Goal: Task Accomplishment & Management: Use online tool/utility

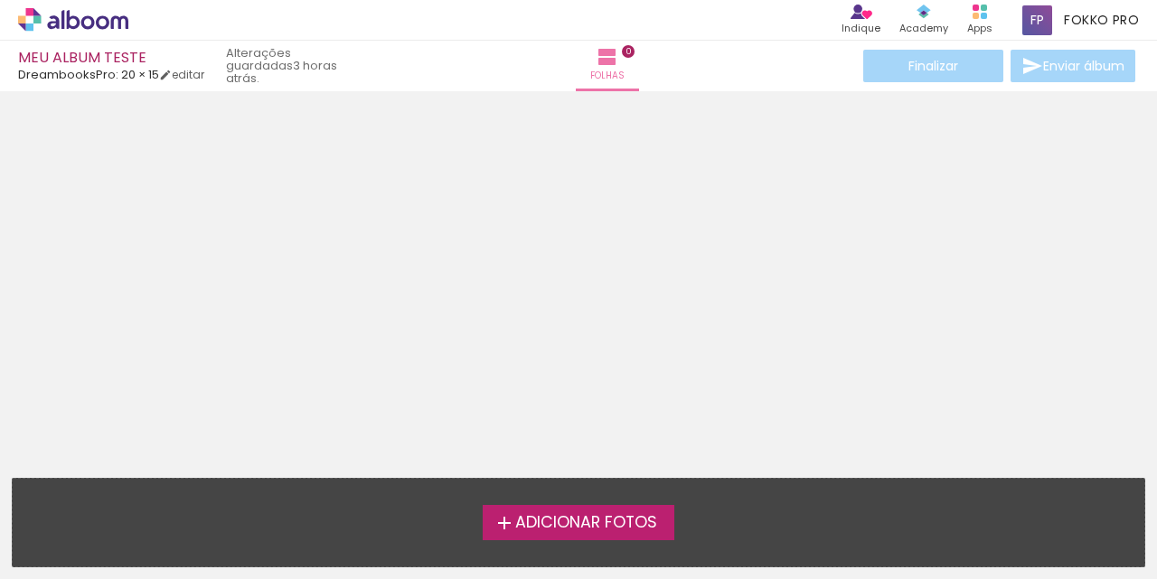
click at [581, 525] on span "Adicionar Fotos" at bounding box center [586, 523] width 142 height 16
click at [0, 0] on input "file" at bounding box center [0, 0] width 0 height 0
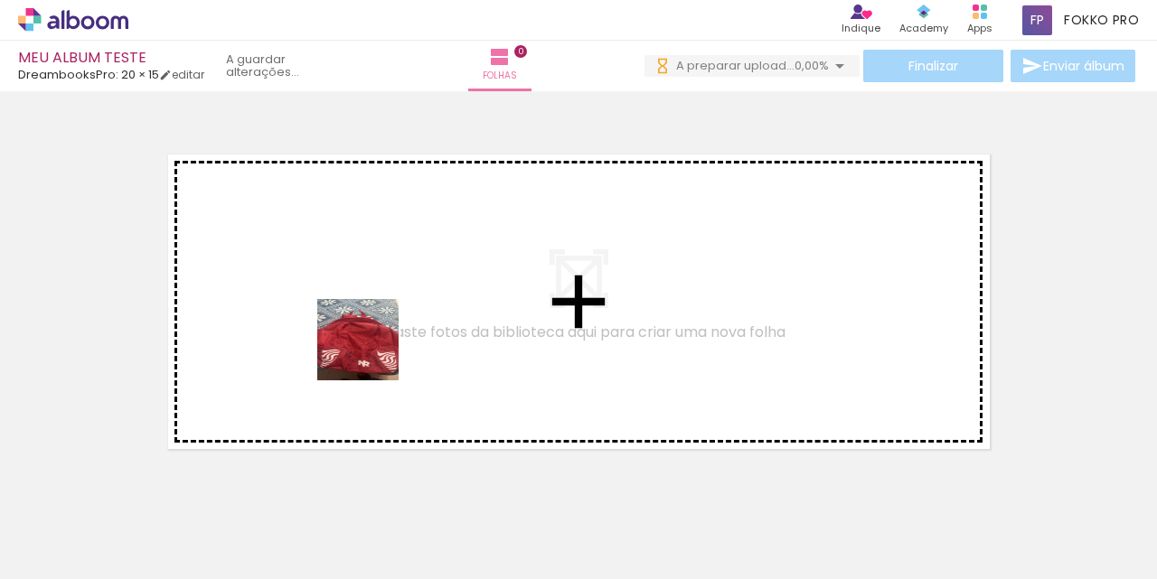
drag, startPoint x: 194, startPoint y: 521, endPoint x: 378, endPoint y: 350, distance: 250.6
click at [376, 350] on quentale-workspace at bounding box center [578, 289] width 1157 height 579
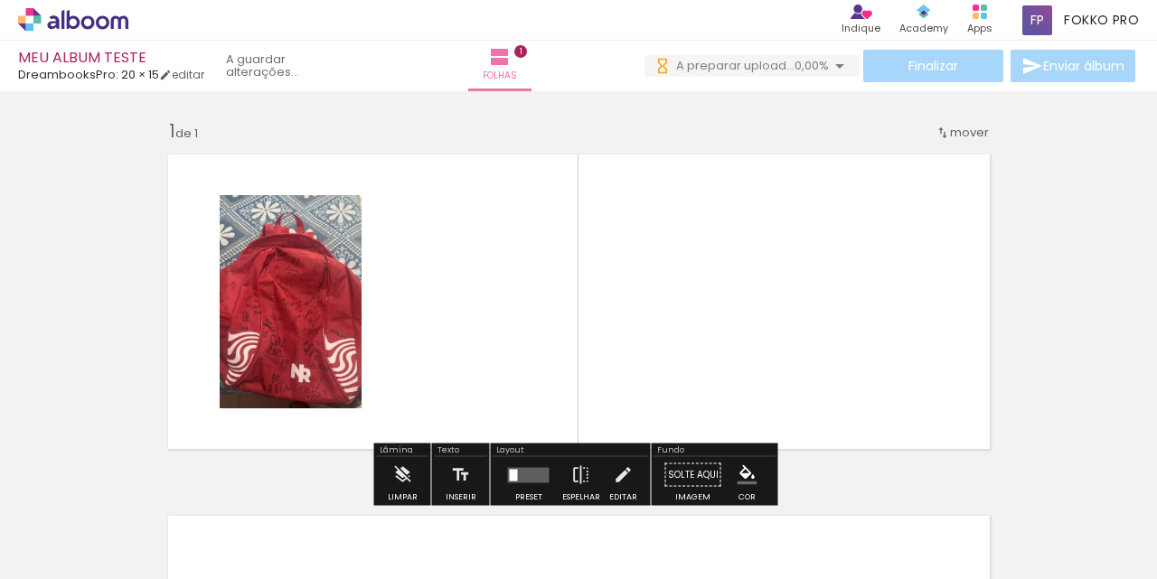
scroll to position [23, 0]
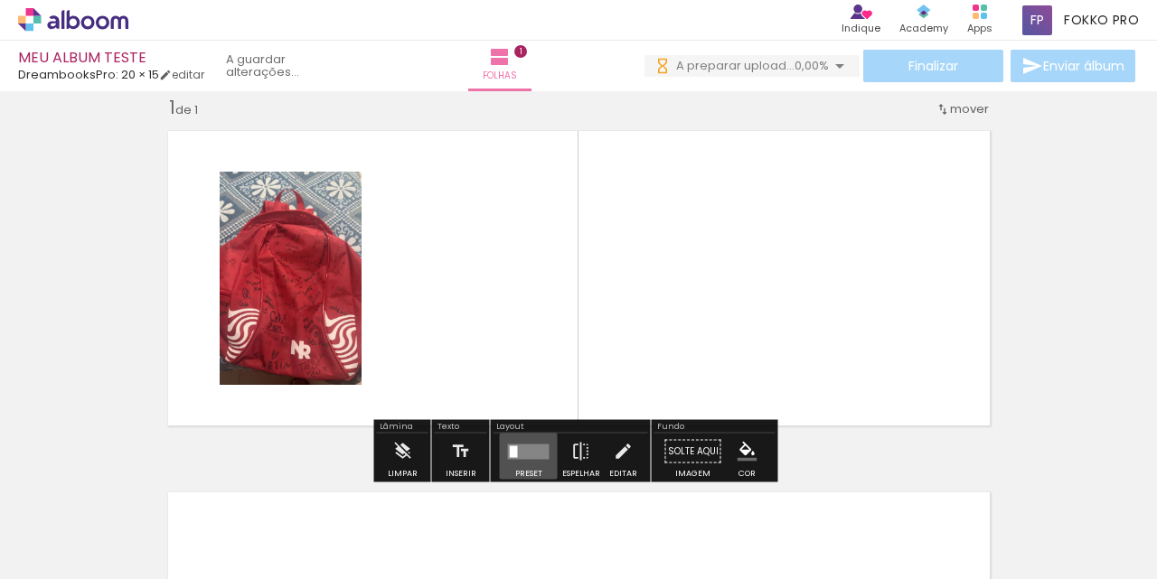
drag, startPoint x: 509, startPoint y: 446, endPoint x: 524, endPoint y: 452, distance: 16.3
click at [559, 447] on div "Preset Espelhar Editar" at bounding box center [570, 457] width 155 height 46
click at [532, 452] on quentale-layouter at bounding box center [529, 451] width 42 height 15
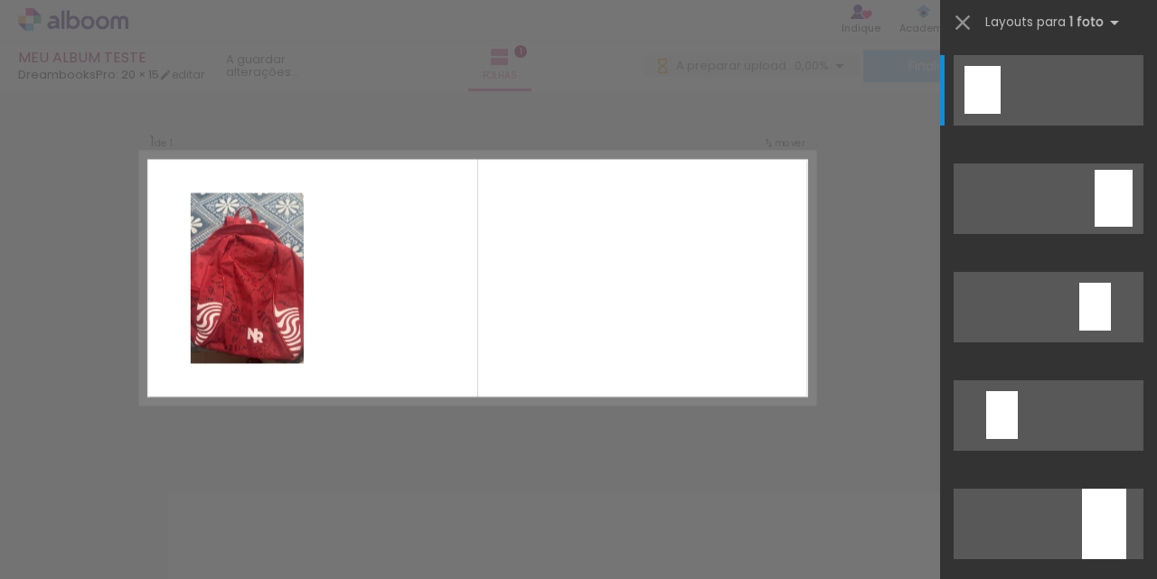
click at [482, 301] on quentale-layouter at bounding box center [477, 278] width 674 height 253
click at [792, 112] on div "Confirmar Cancelar" at bounding box center [578, 451] width 1157 height 766
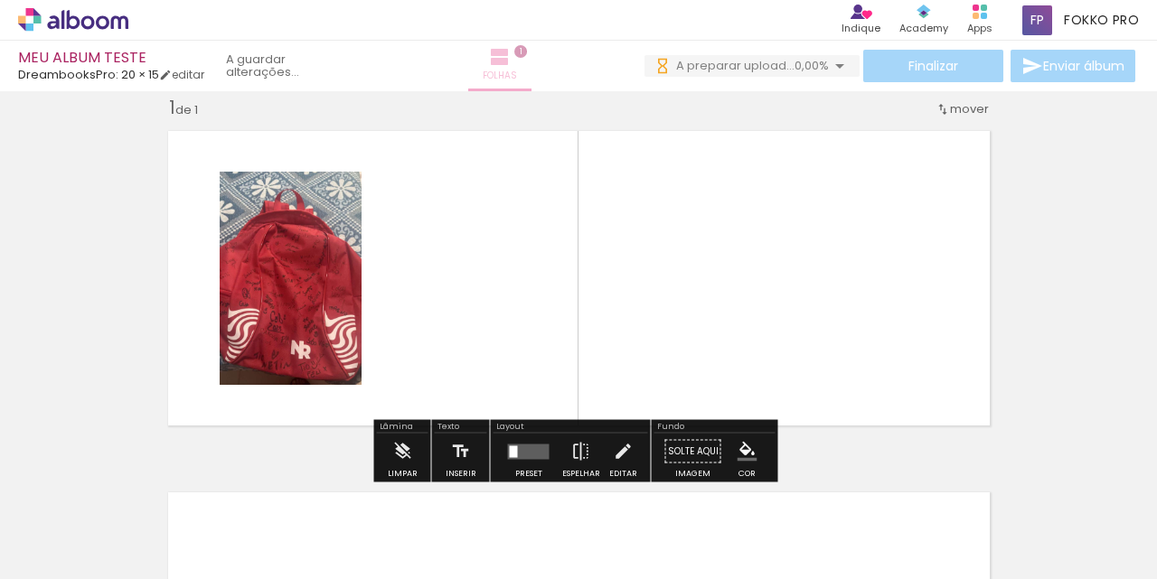
click at [496, 54] on iron-icon at bounding box center [500, 57] width 22 height 22
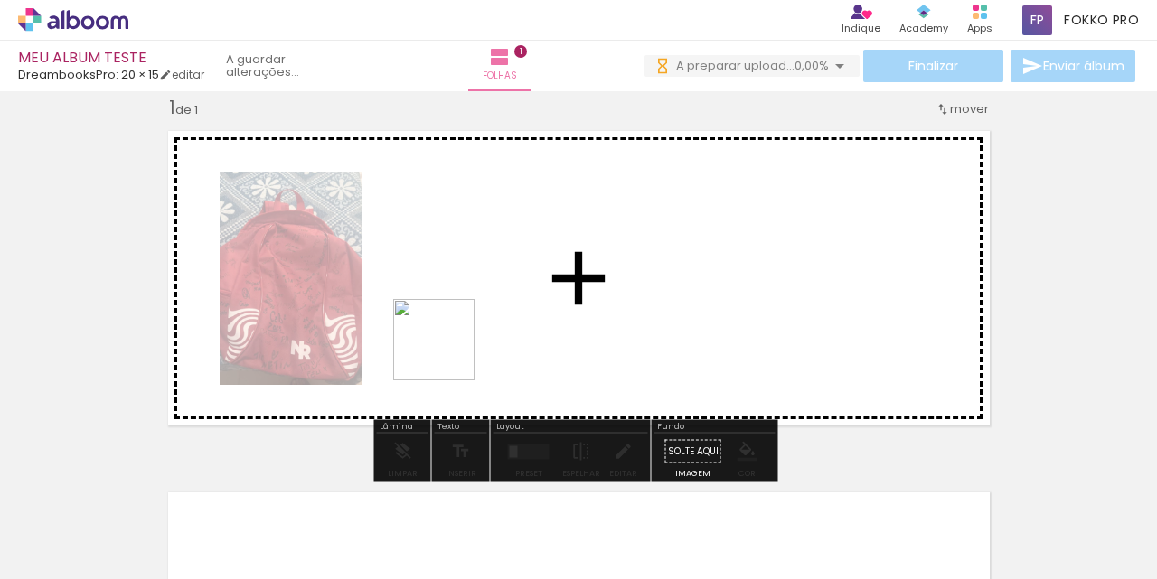
drag, startPoint x: 377, startPoint y: 445, endPoint x: 413, endPoint y: 480, distance: 50.5
click at [461, 336] on quentale-workspace at bounding box center [578, 289] width 1157 height 579
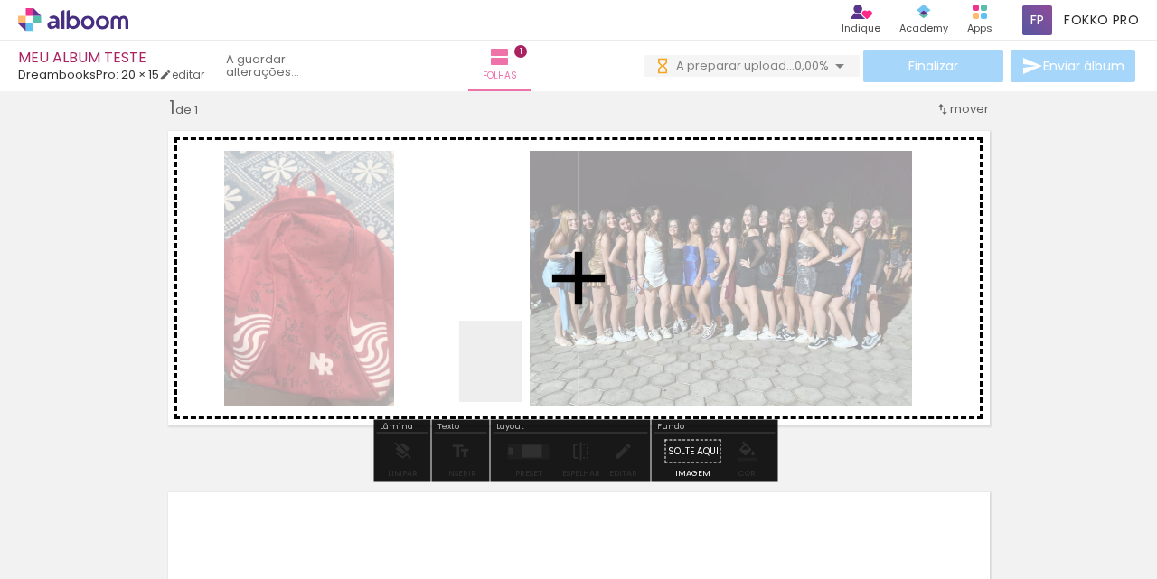
drag, startPoint x: 389, startPoint y: 542, endPoint x: 521, endPoint y: 350, distance: 233.4
click at [521, 350] on quentale-workspace at bounding box center [578, 289] width 1157 height 579
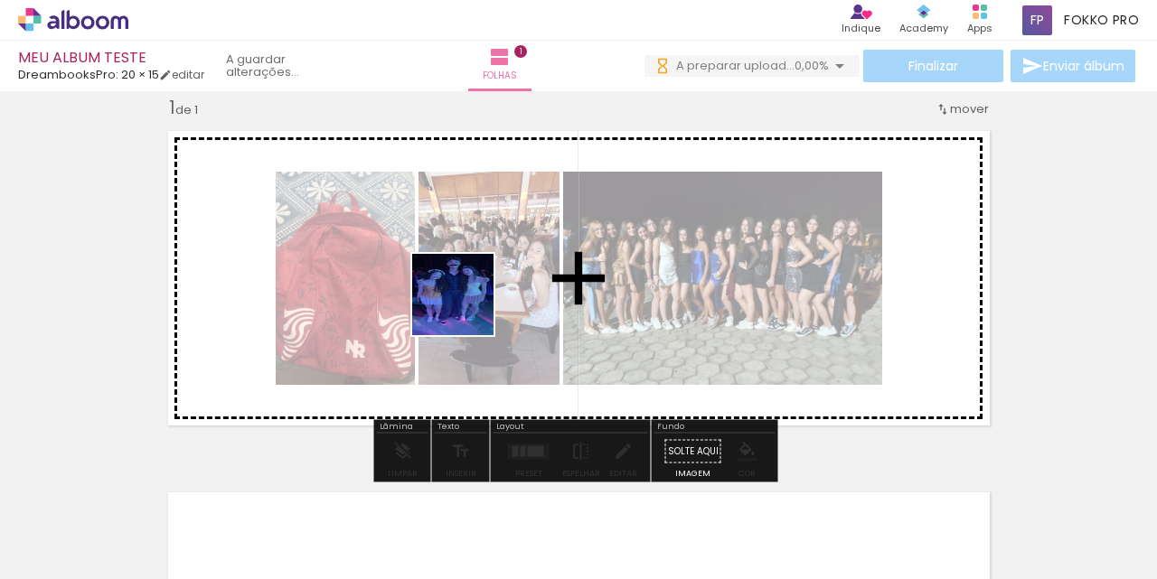
drag, startPoint x: 476, startPoint y: 522, endPoint x: 466, endPoint y: 287, distance: 235.2
click at [466, 296] on quentale-workspace at bounding box center [578, 289] width 1157 height 579
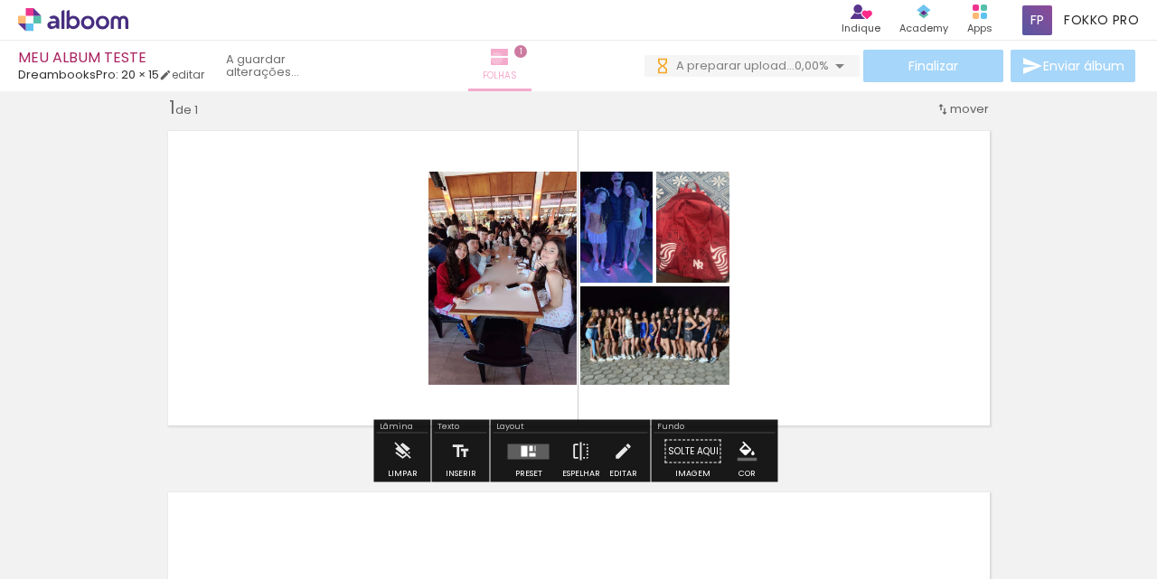
click at [497, 58] on iron-icon at bounding box center [500, 57] width 22 height 22
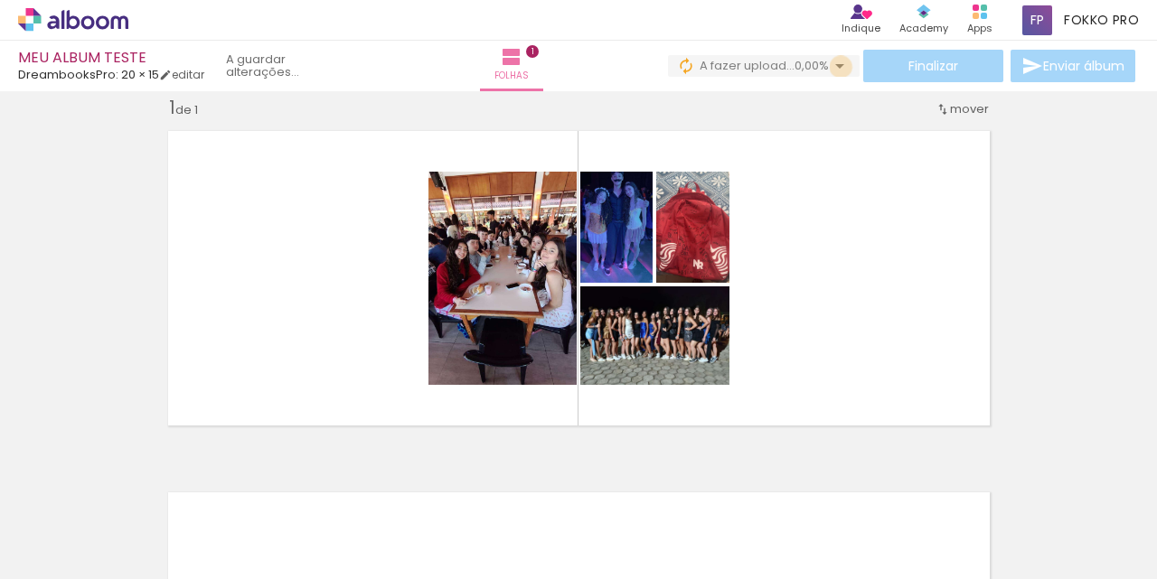
click at [840, 67] on iron-icon at bounding box center [840, 66] width 22 height 22
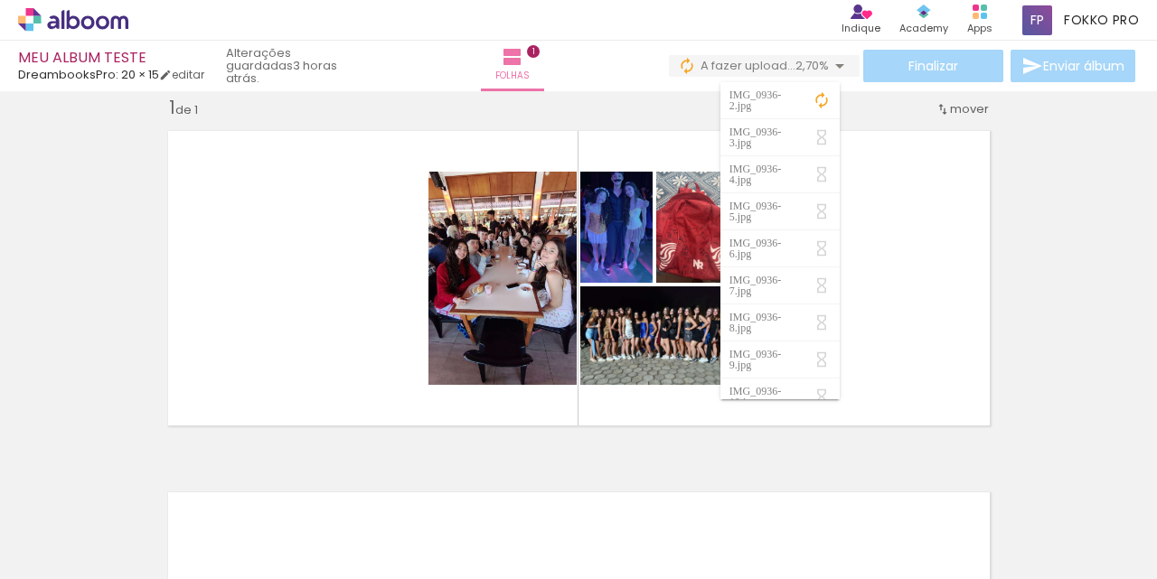
click at [840, 67] on iron-icon at bounding box center [840, 66] width 22 height 22
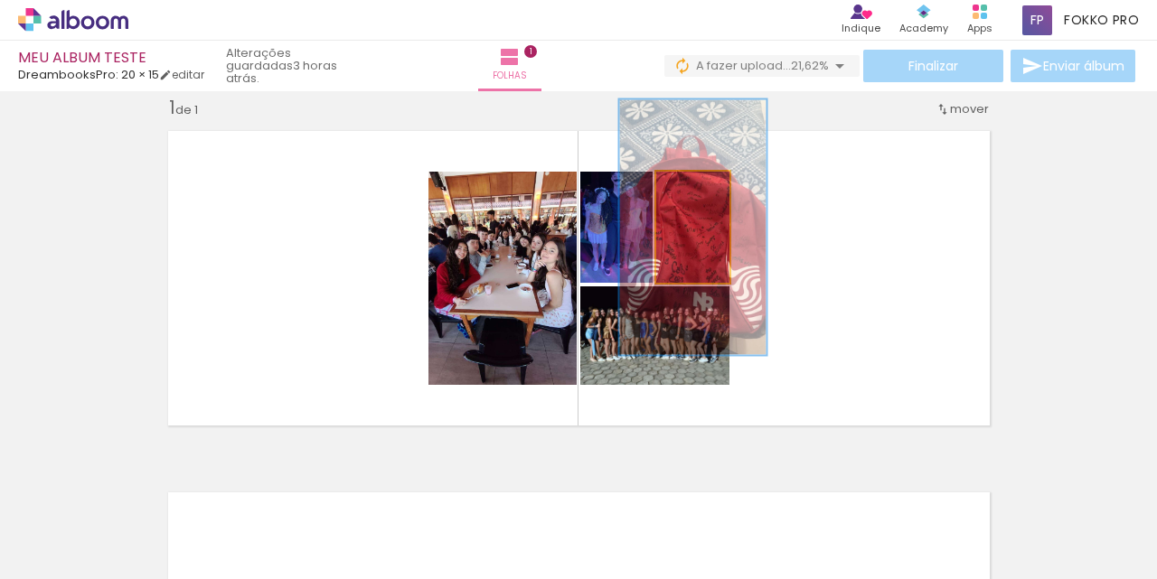
drag, startPoint x: 688, startPoint y: 190, endPoint x: 719, endPoint y: 190, distance: 31.6
click at [719, 190] on quentale-photo at bounding box center [692, 227] width 73 height 111
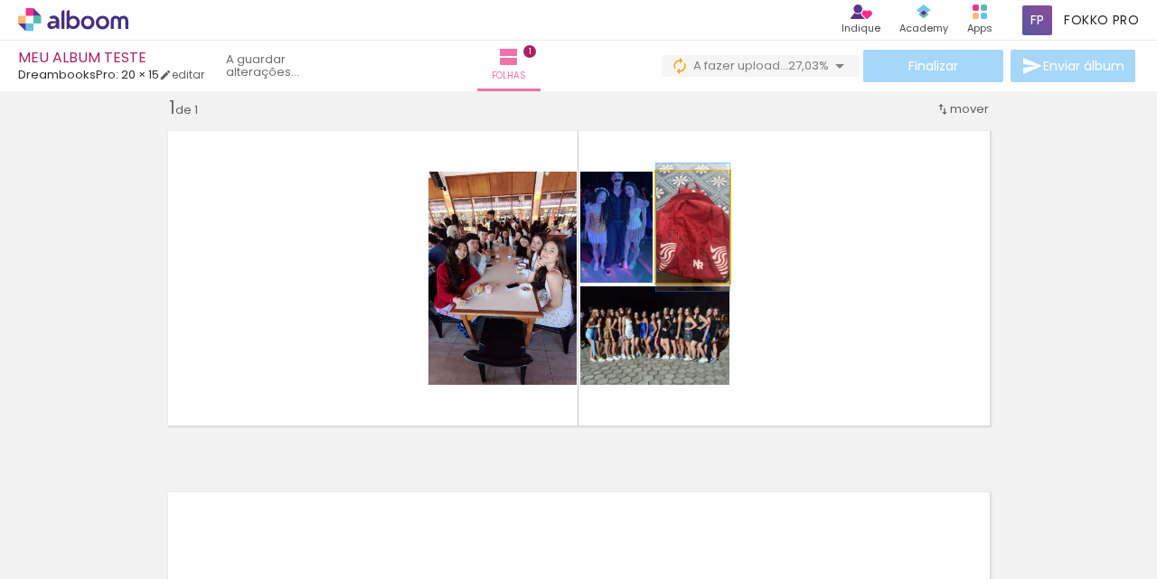
drag, startPoint x: 701, startPoint y: 190, endPoint x: 667, endPoint y: 191, distance: 34.4
type paper-slider "100"
click at [674, 191] on paper-slider at bounding box center [697, 190] width 47 height 27
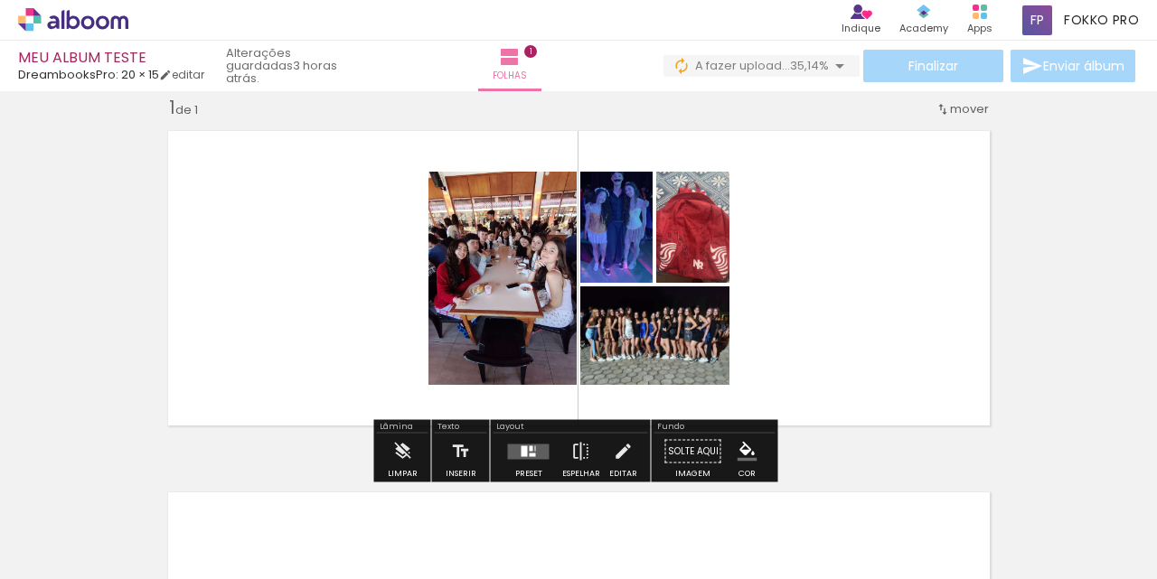
click at [521, 451] on div at bounding box center [524, 451] width 6 height 11
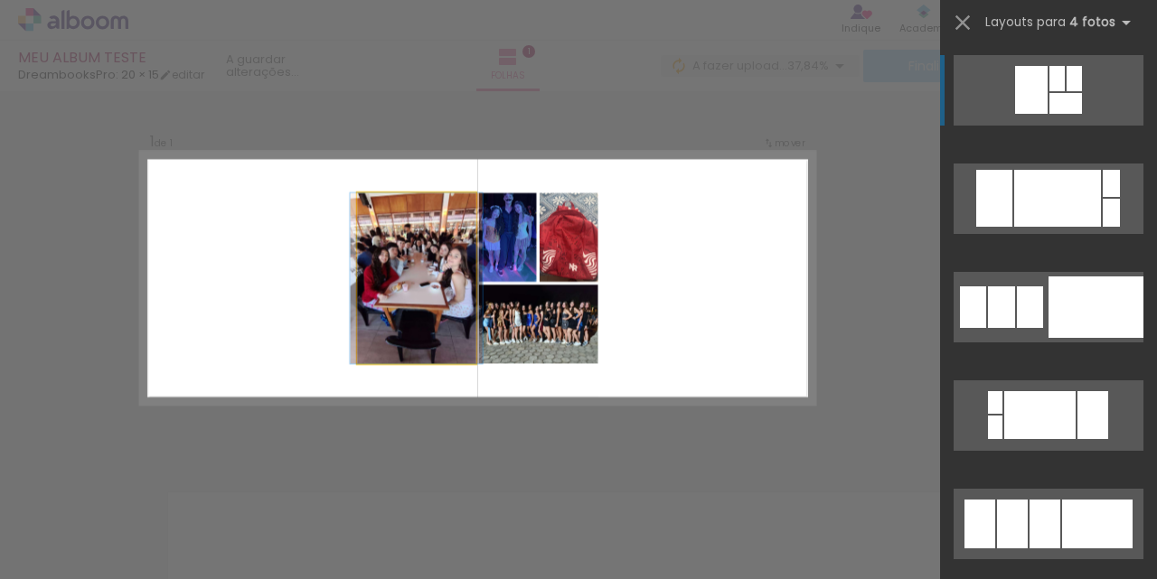
click at [383, 310] on quentale-photo at bounding box center [416, 278] width 118 height 171
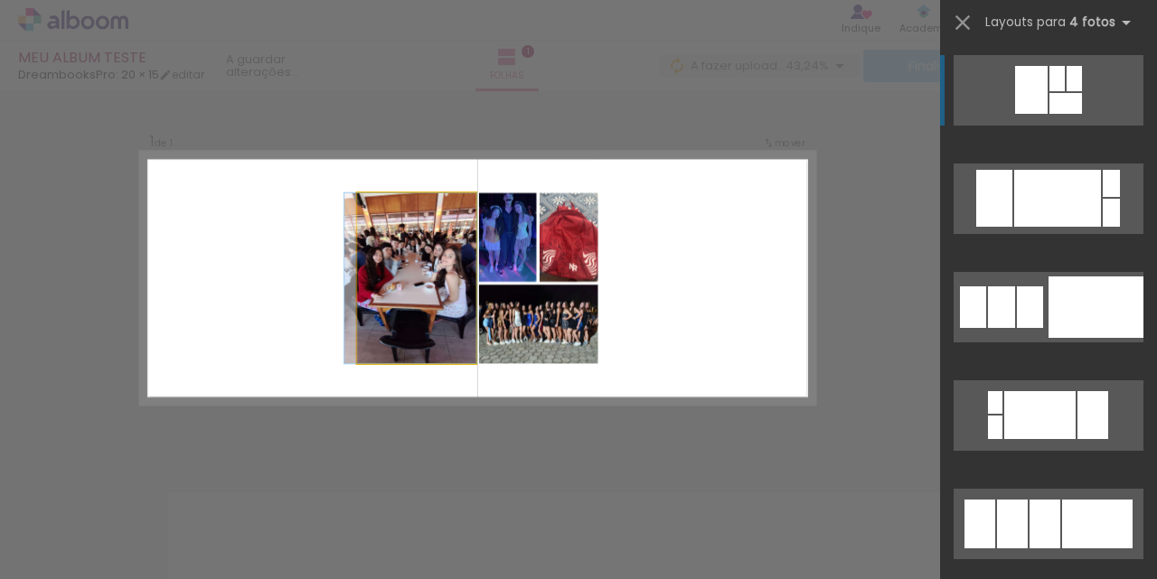
drag, startPoint x: 401, startPoint y: 309, endPoint x: 382, endPoint y: 299, distance: 21.4
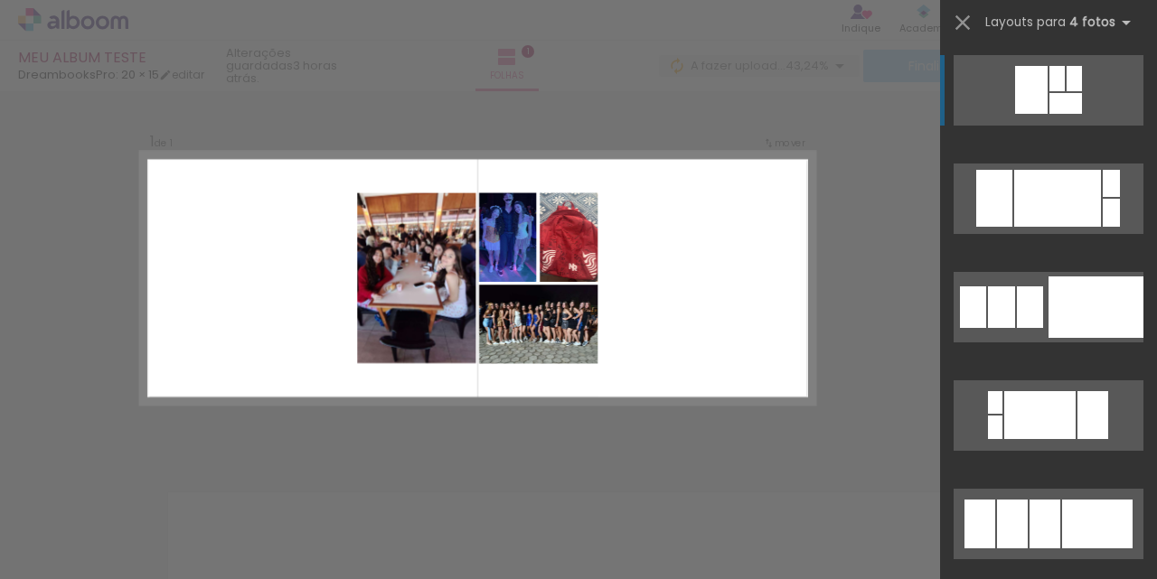
click at [394, 204] on quentale-photo at bounding box center [416, 278] width 118 height 171
click at [965, 22] on iron-icon at bounding box center [962, 22] width 25 height 25
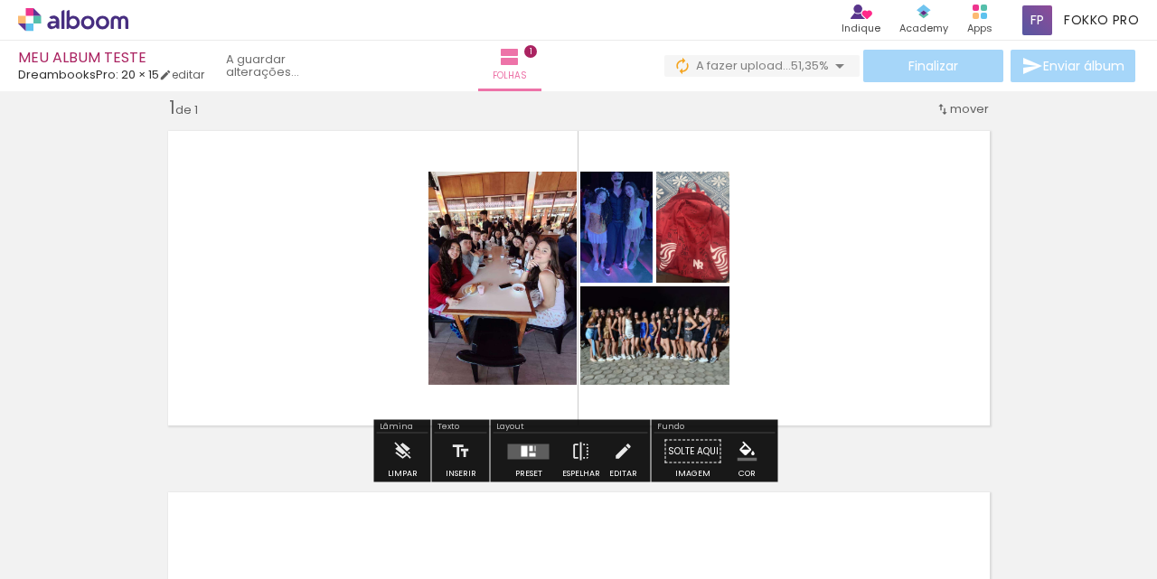
click at [467, 261] on quentale-photo at bounding box center [502, 278] width 148 height 213
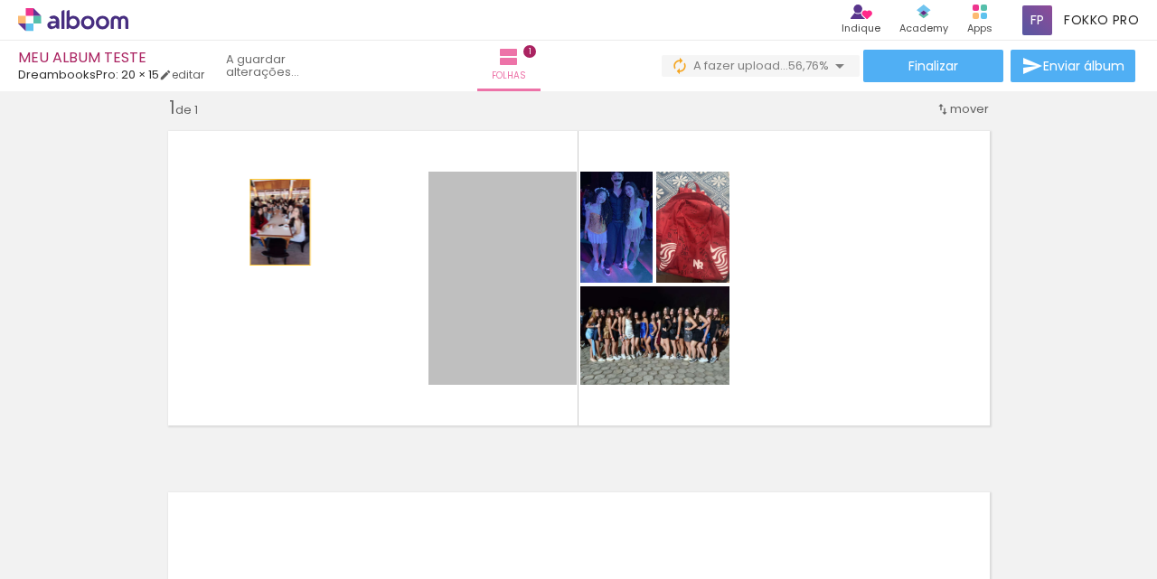
drag, startPoint x: 513, startPoint y: 249, endPoint x: 273, endPoint y: 222, distance: 241.9
click at [273, 222] on quentale-layouter at bounding box center [578, 278] width 843 height 316
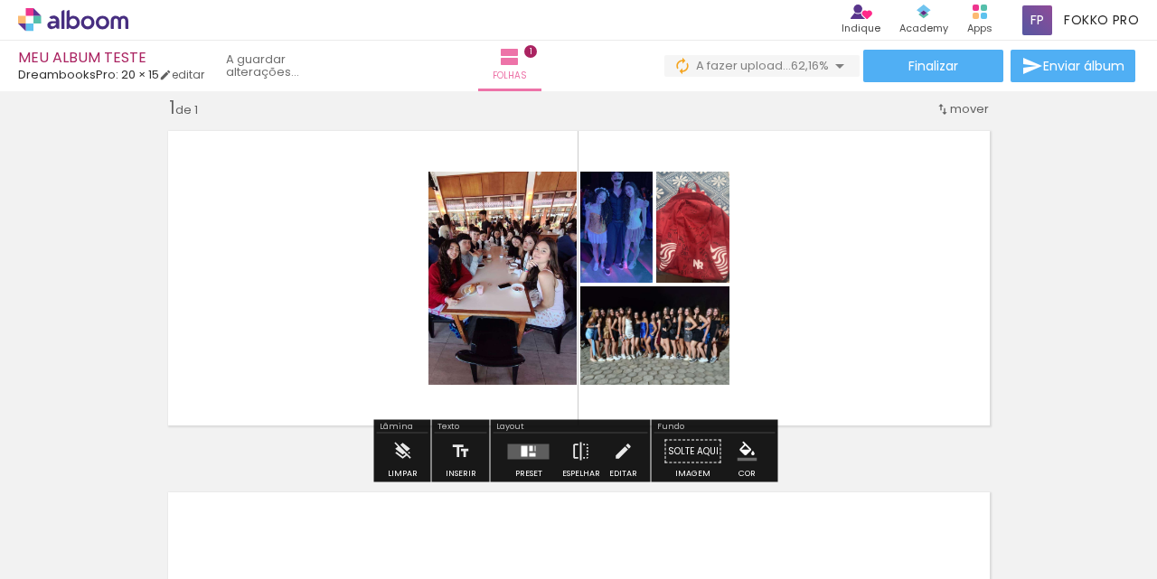
click at [530, 449] on div at bounding box center [532, 448] width 4 height 5
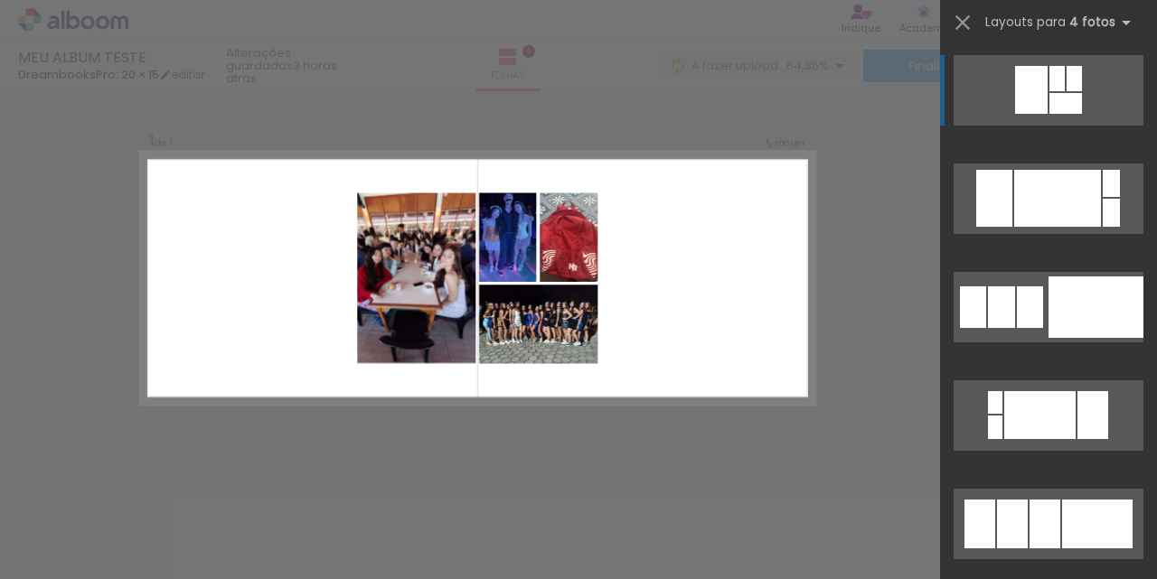
drag, startPoint x: 517, startPoint y: 370, endPoint x: 529, endPoint y: 370, distance: 11.7
click at [518, 370] on quentale-layouter at bounding box center [477, 278] width 674 height 253
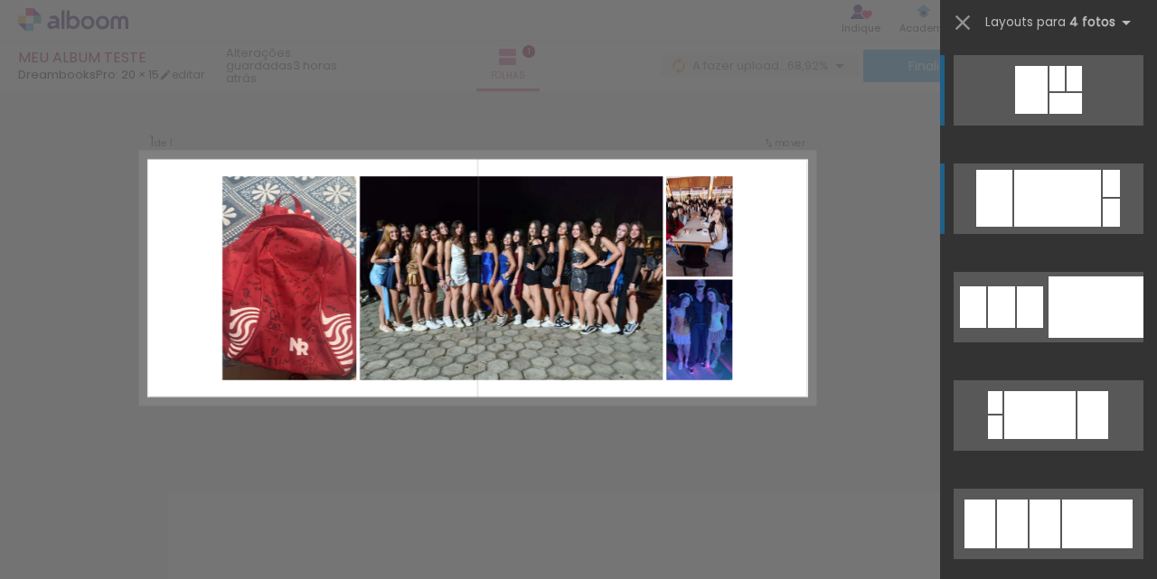
click at [1031, 189] on div at bounding box center [1057, 198] width 87 height 57
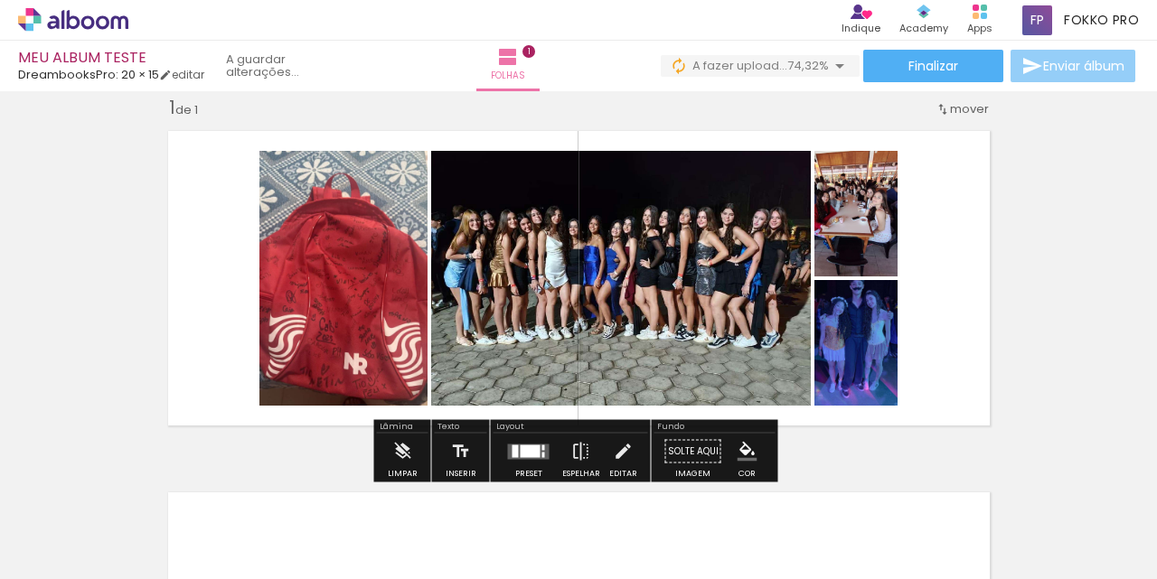
click at [1057, 66] on span "Enviar álbum" at bounding box center [1083, 66] width 81 height 13
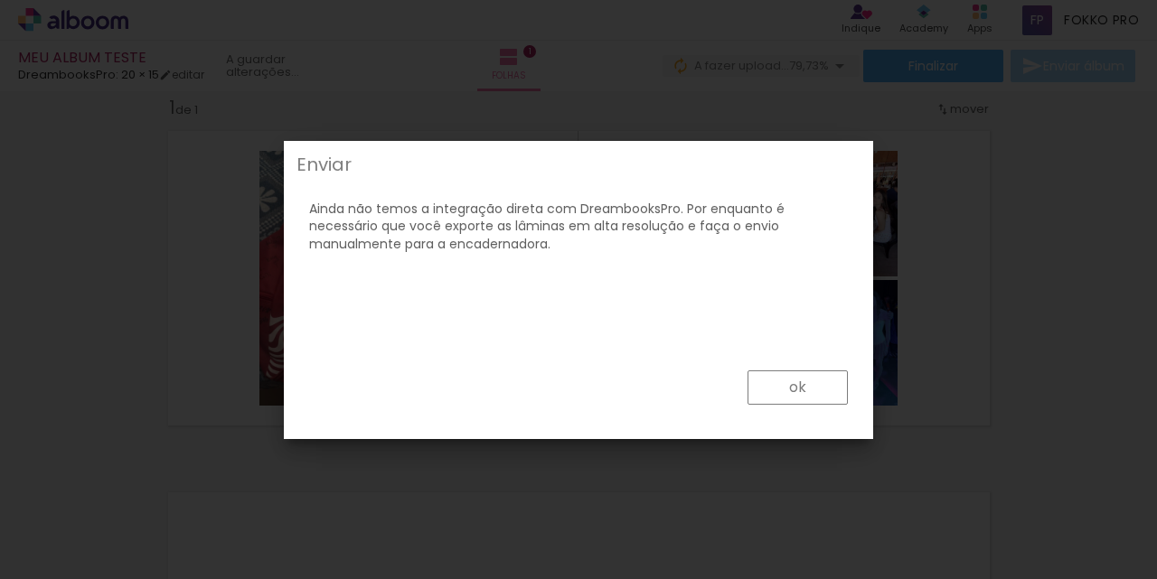
click at [639, 89] on iron-overlay-backdrop at bounding box center [578, 289] width 1157 height 579
click at [361, 164] on div "Enviar" at bounding box center [578, 164] width 564 height 18
click at [158, 238] on iron-overlay-backdrop at bounding box center [578, 289] width 1157 height 579
click at [0, 0] on slot "ok" at bounding box center [0, 0] width 0 height 0
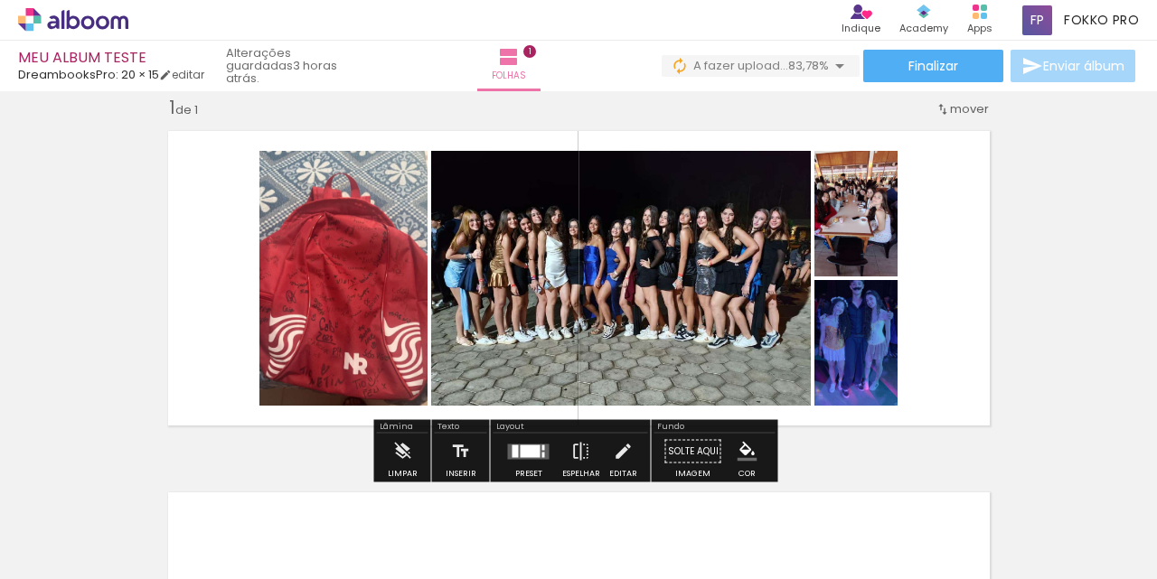
click at [948, 267] on quentale-layouter at bounding box center [578, 278] width 843 height 316
click at [403, 448] on iron-icon at bounding box center [402, 452] width 20 height 36
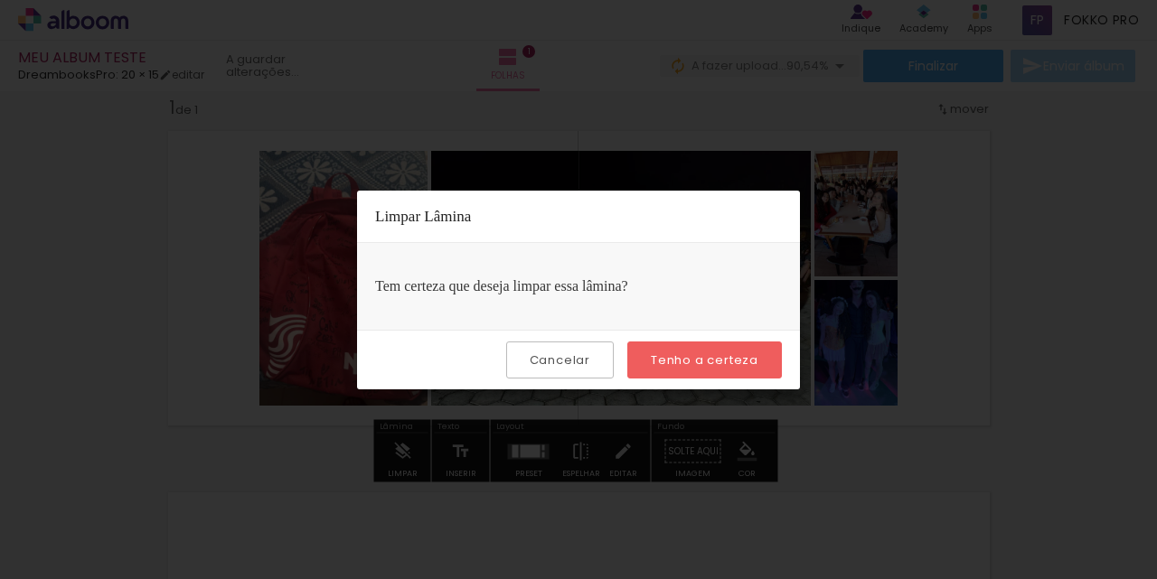
click at [572, 370] on paper-button "Cancelar" at bounding box center [560, 360] width 108 height 37
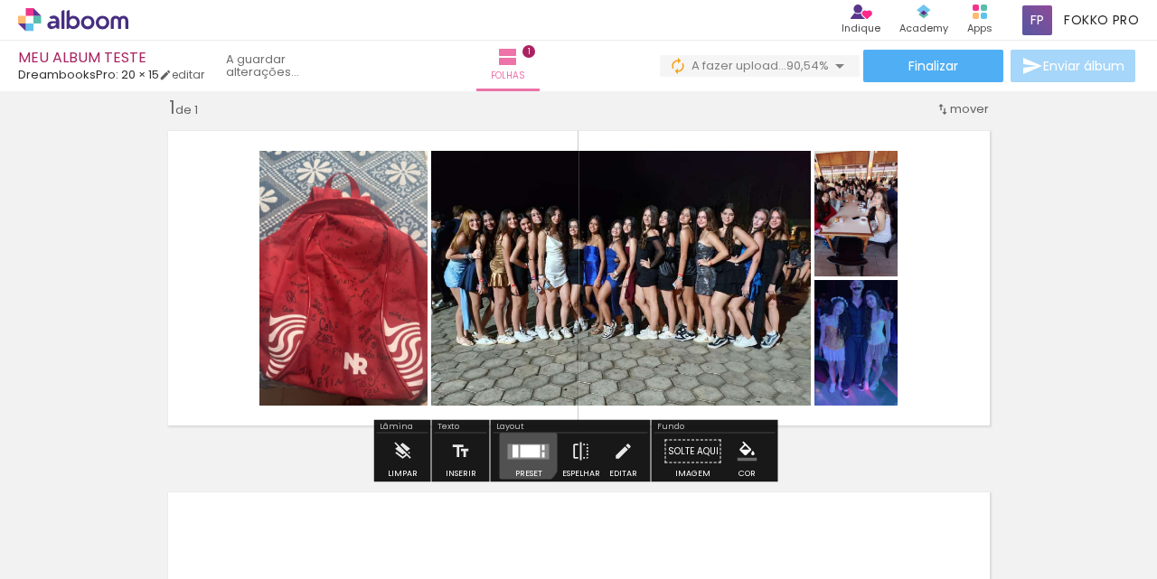
click at [521, 451] on div at bounding box center [531, 451] width 20 height 13
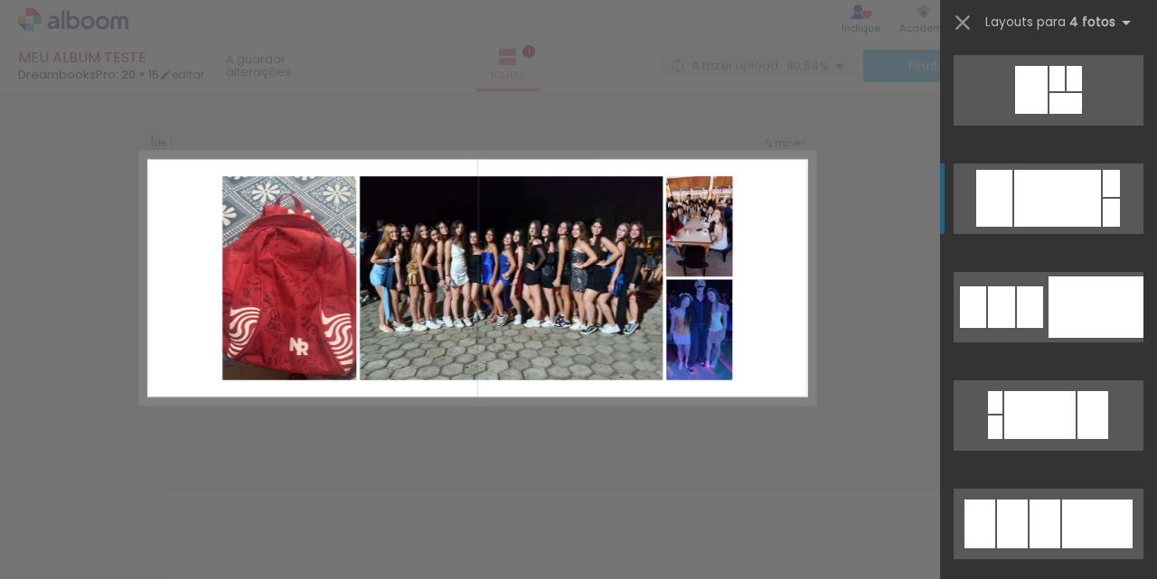
scroll to position [108, 0]
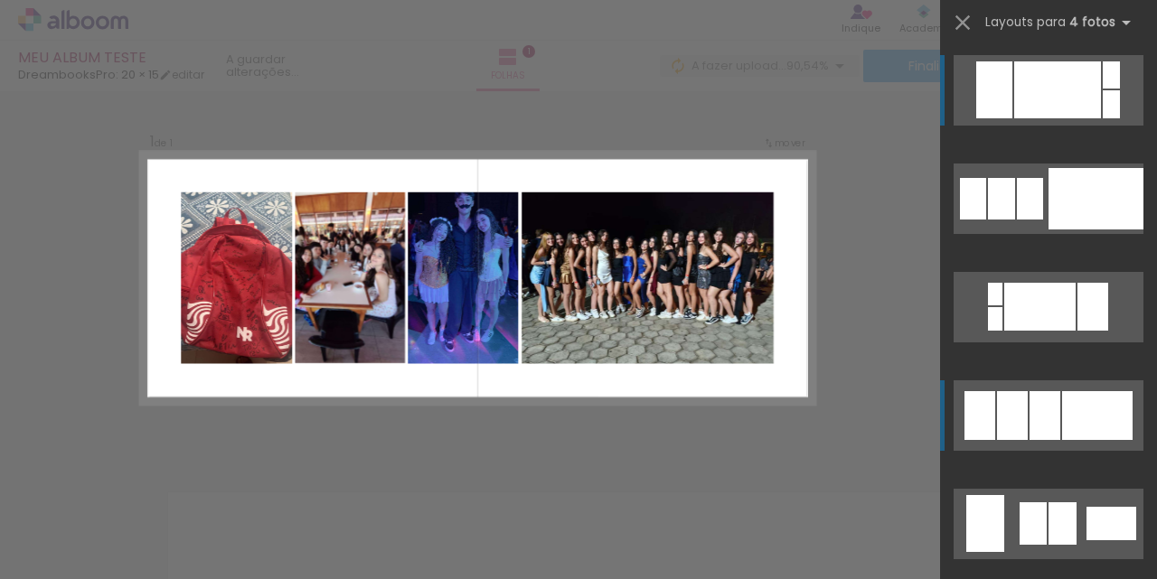
click at [1046, 420] on div at bounding box center [1044, 415] width 31 height 49
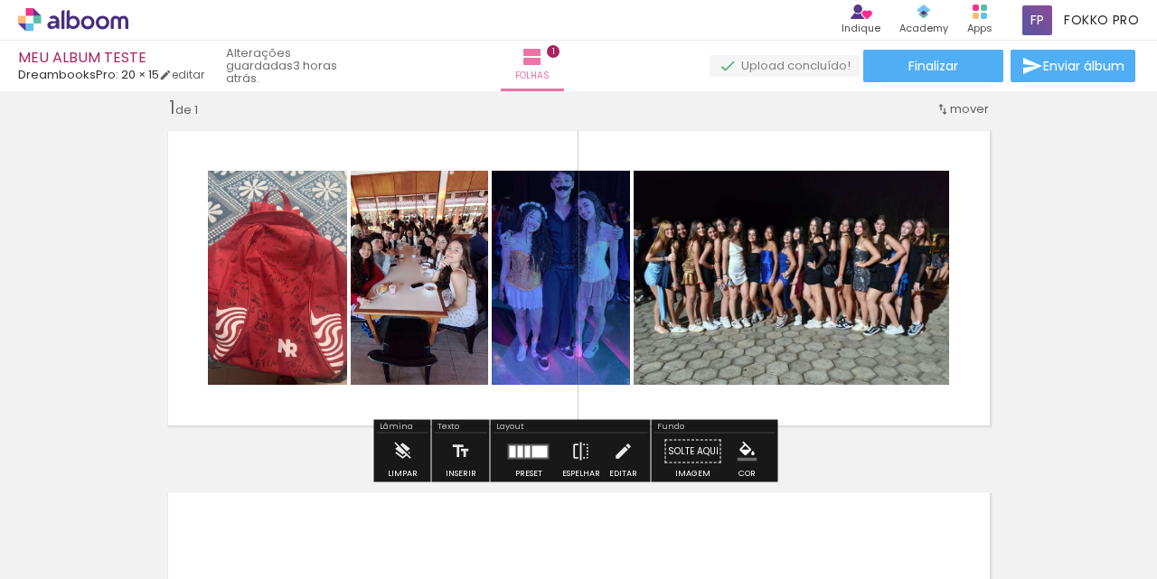
click at [227, 276] on quentale-photo at bounding box center [277, 278] width 139 height 214
click at [617, 451] on iron-icon at bounding box center [623, 452] width 20 height 36
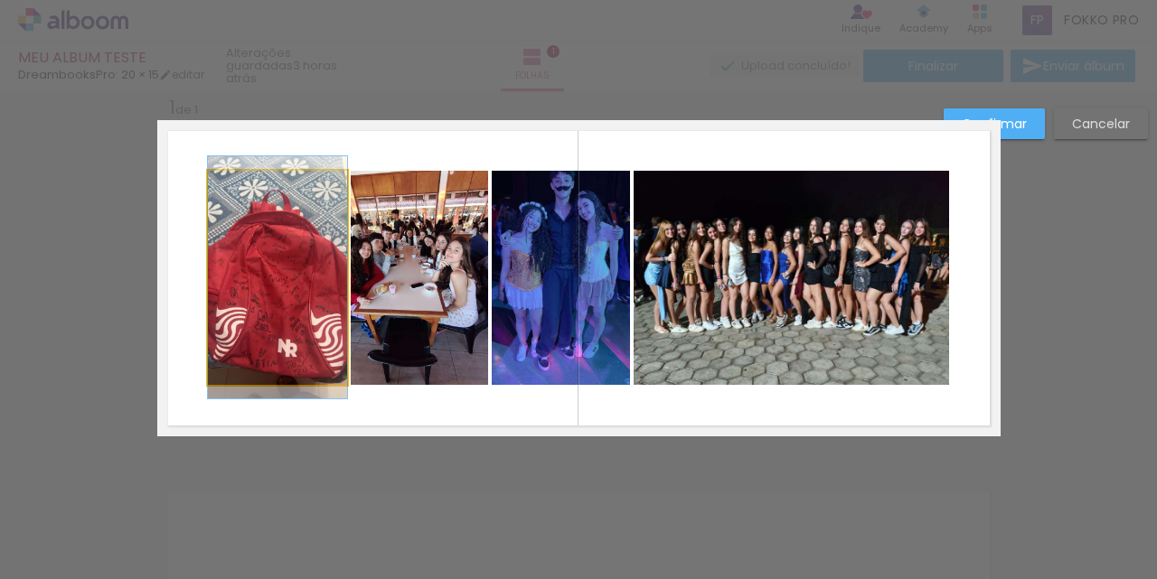
click at [231, 267] on quentale-photo at bounding box center [277, 278] width 139 height 214
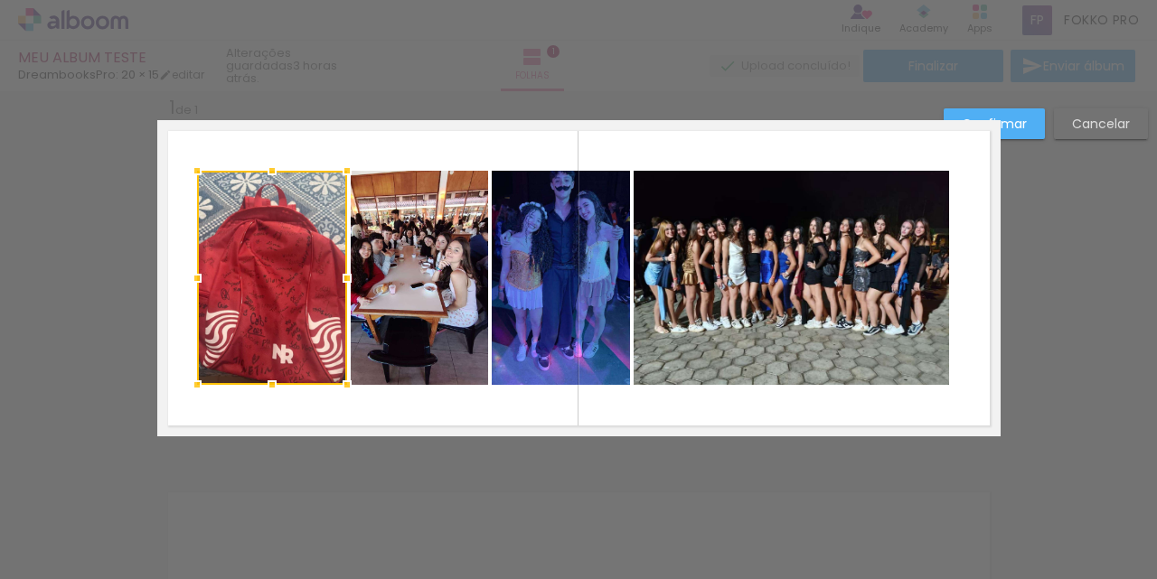
drag, startPoint x: 200, startPoint y: 278, endPoint x: 189, endPoint y: 278, distance: 10.8
click at [189, 278] on div at bounding box center [197, 278] width 36 height 36
click at [271, 390] on quentale-layouter at bounding box center [578, 278] width 843 height 316
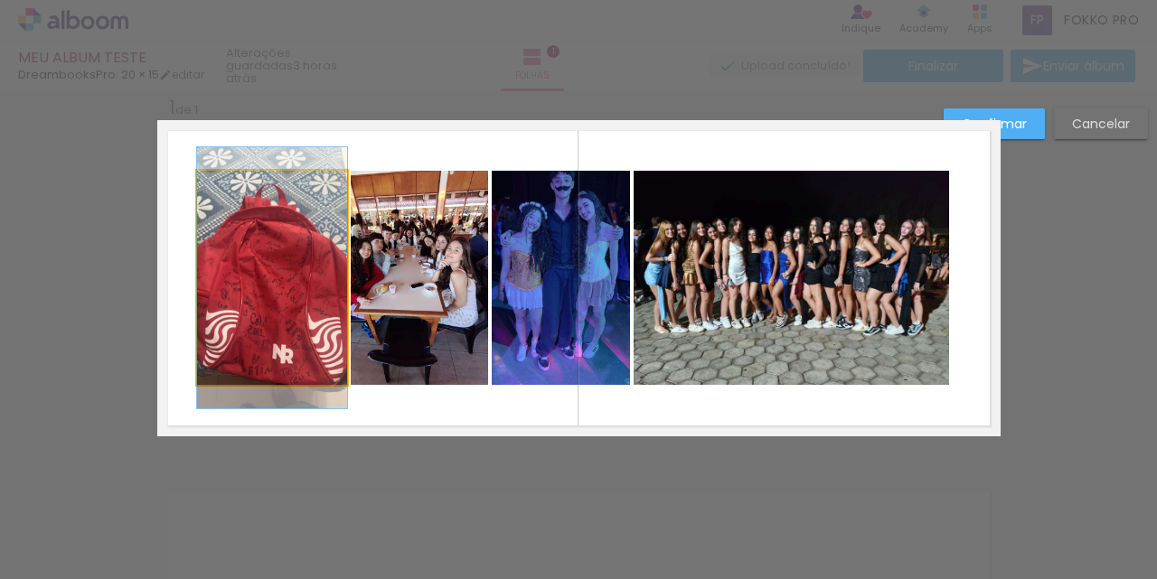
click at [261, 380] on quentale-photo at bounding box center [272, 278] width 150 height 214
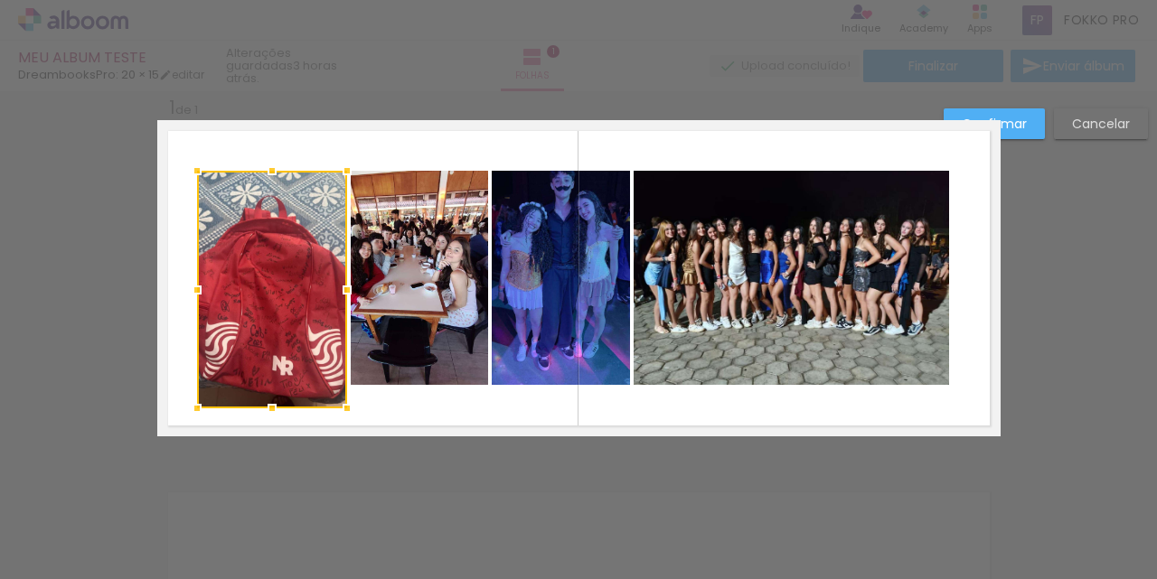
drag, startPoint x: 266, startPoint y: 384, endPoint x: 264, endPoint y: 408, distance: 23.6
click at [264, 408] on div at bounding box center [272, 408] width 36 height 36
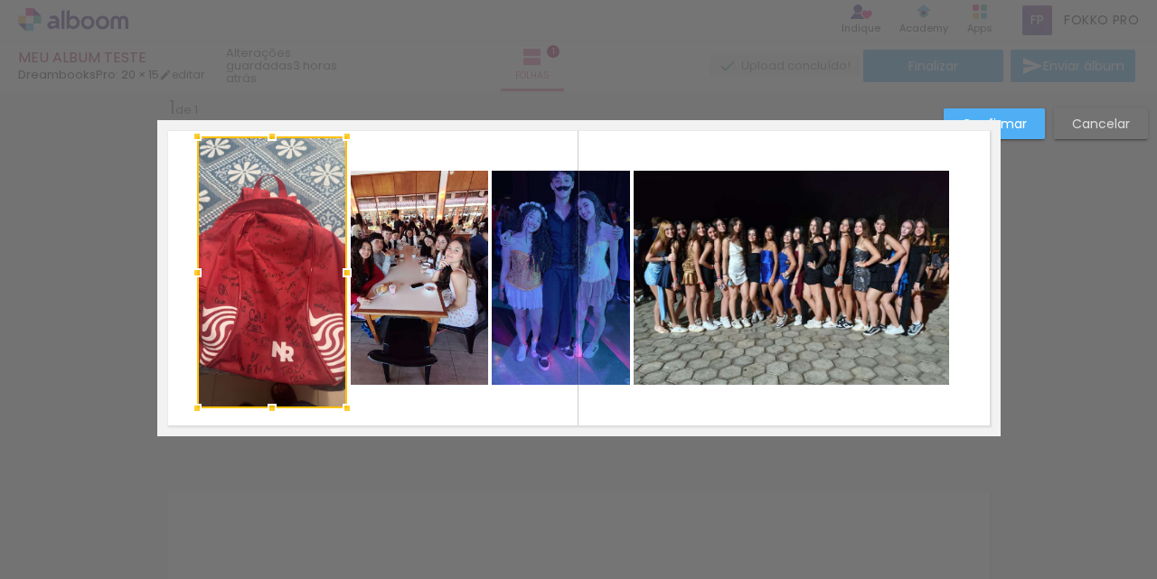
drag, startPoint x: 262, startPoint y: 174, endPoint x: 270, endPoint y: 140, distance: 35.3
click at [270, 140] on div at bounding box center [272, 136] width 36 height 36
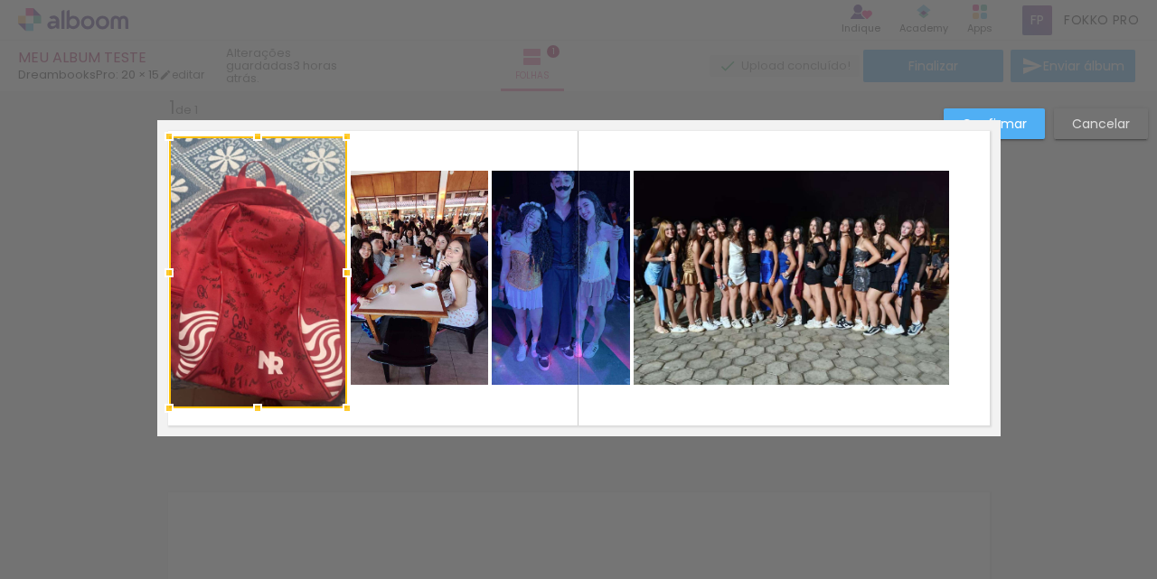
drag, startPoint x: 190, startPoint y: 267, endPoint x: 162, endPoint y: 267, distance: 28.0
click at [162, 267] on div at bounding box center [169, 273] width 36 height 36
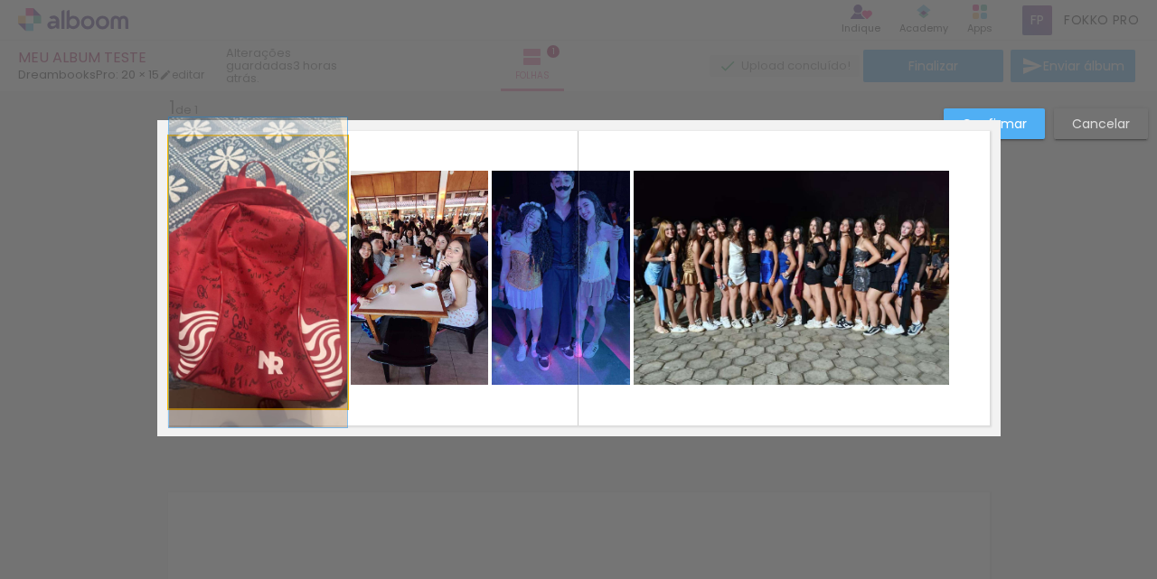
click at [274, 143] on quentale-photo at bounding box center [258, 272] width 178 height 272
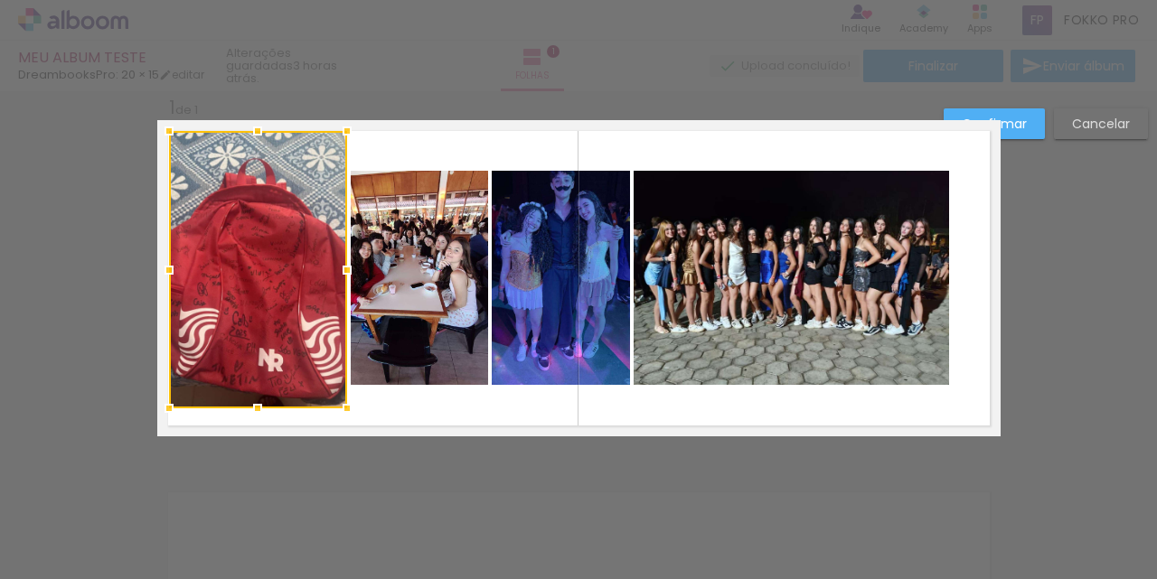
click at [252, 133] on div at bounding box center [257, 131] width 36 height 36
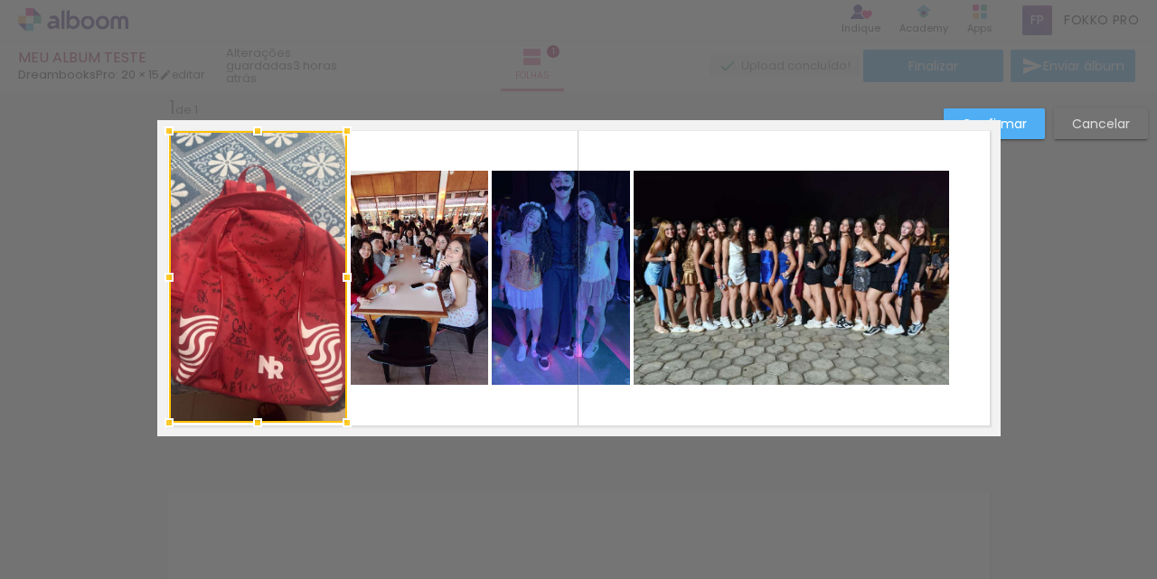
drag, startPoint x: 249, startPoint y: 408, endPoint x: 249, endPoint y: 423, distance: 14.5
click at [249, 423] on div at bounding box center [257, 423] width 36 height 36
click at [406, 158] on quentale-layouter at bounding box center [578, 278] width 843 height 316
